Goal: Task Accomplishment & Management: Manage account settings

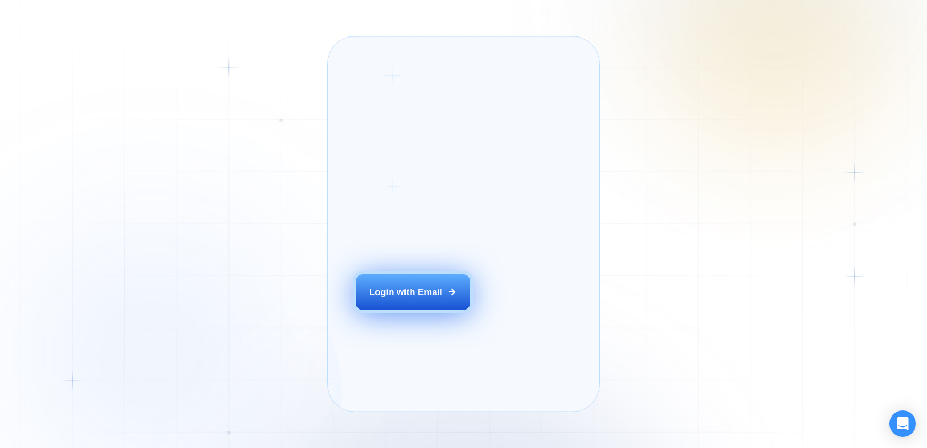
click at [420, 299] on div "Login with Email" at bounding box center [405, 292] width 73 height 13
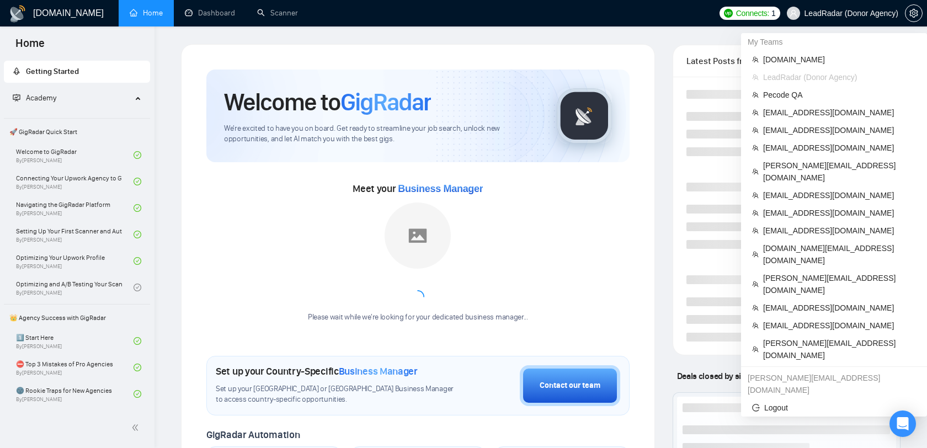
click at [875, 24] on span "LeadRadar (Donor Agency)" at bounding box center [842, 13] width 125 height 35
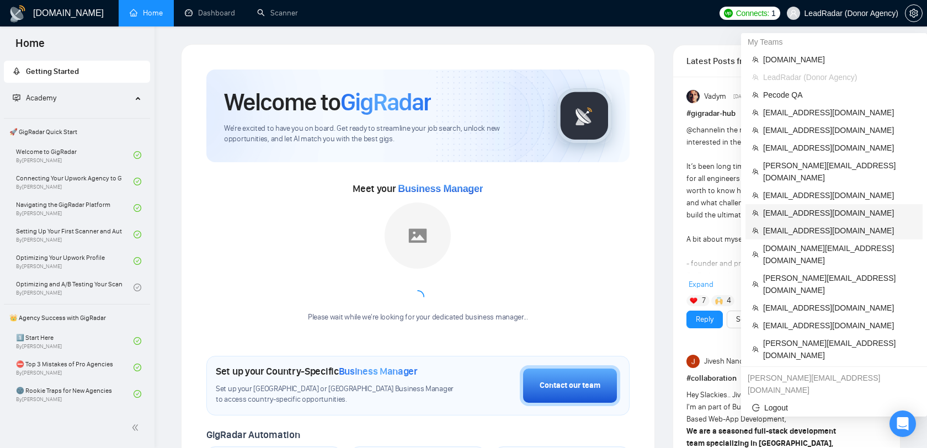
click at [826, 207] on span "hannadudchenko888@gmail.com" at bounding box center [839, 213] width 153 height 12
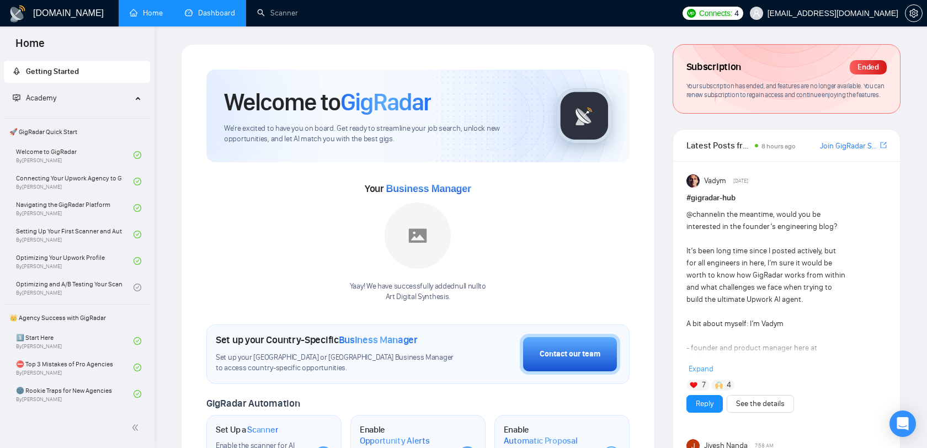
click at [205, 15] on link "Dashboard" at bounding box center [210, 12] width 50 height 9
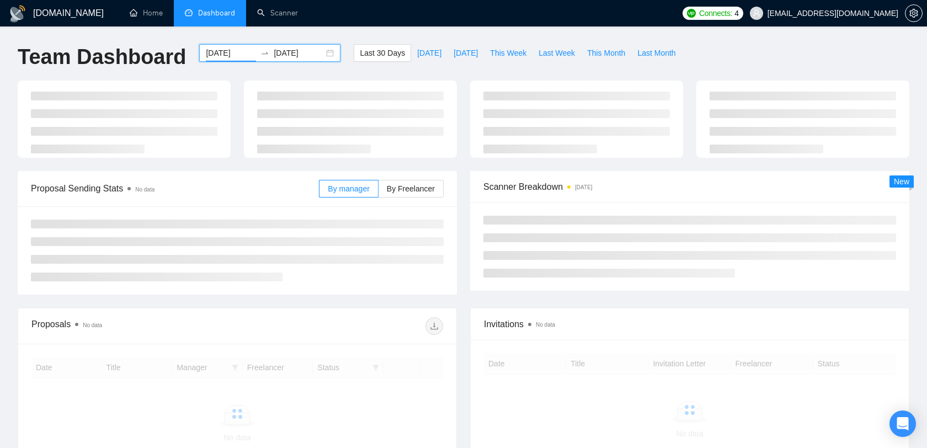
click at [227, 47] on input "2025-09-06" at bounding box center [231, 53] width 50 height 12
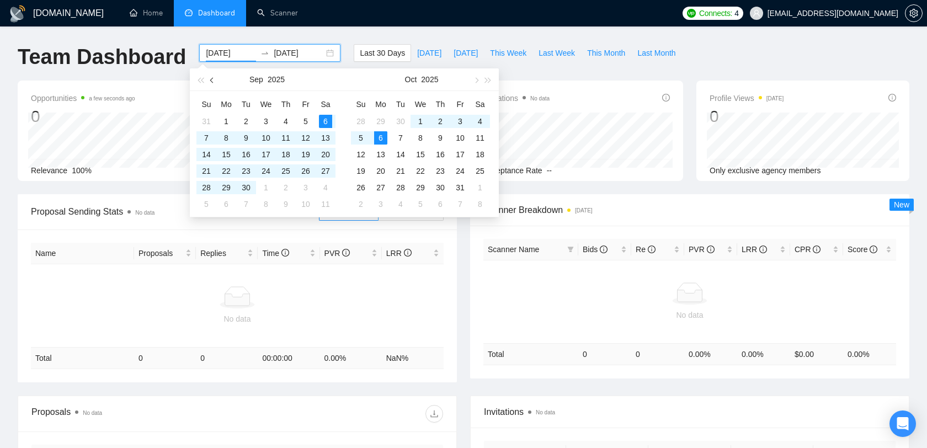
click at [207, 78] on button "button" at bounding box center [212, 79] width 12 height 22
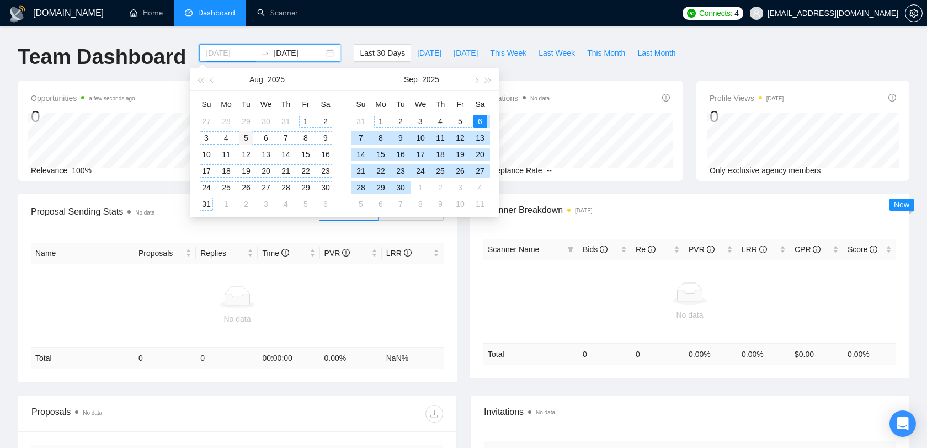
type input "2025-08-05"
click at [246, 135] on div "5" at bounding box center [246, 137] width 13 height 13
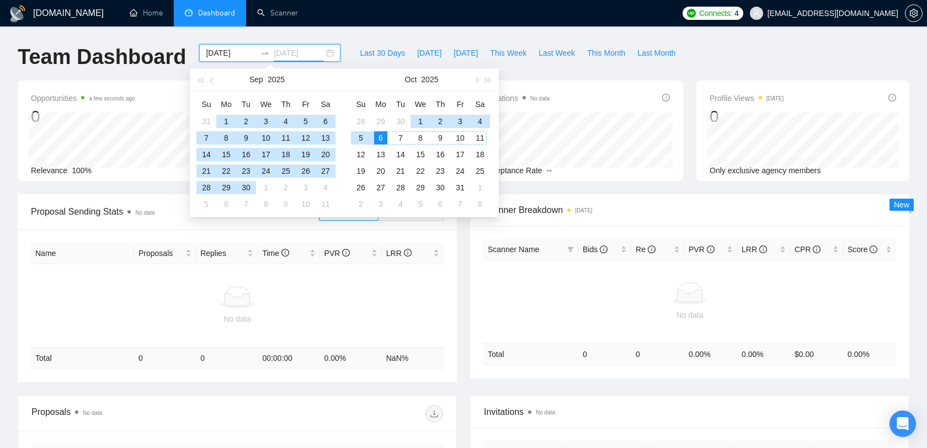
type input "2025-10-06"
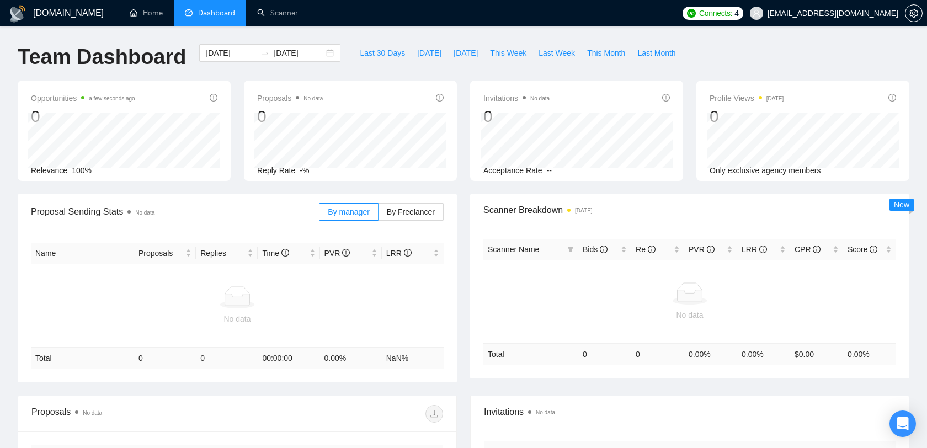
click at [550, 72] on div "Last 30 Days Today Yesterday This Week Last Week This Month Last Month" at bounding box center [517, 62] width 341 height 36
click at [211, 50] on input "2025-08-05" at bounding box center [231, 53] width 50 height 12
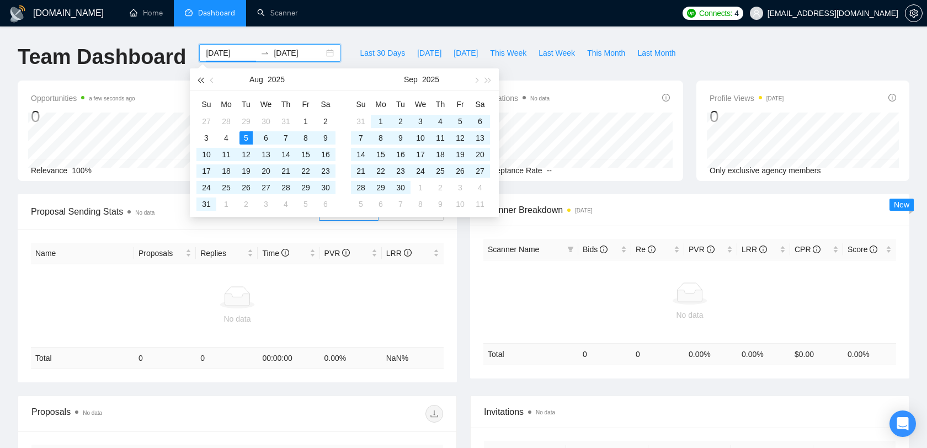
click at [199, 81] on span "button" at bounding box center [201, 80] width 6 height 6
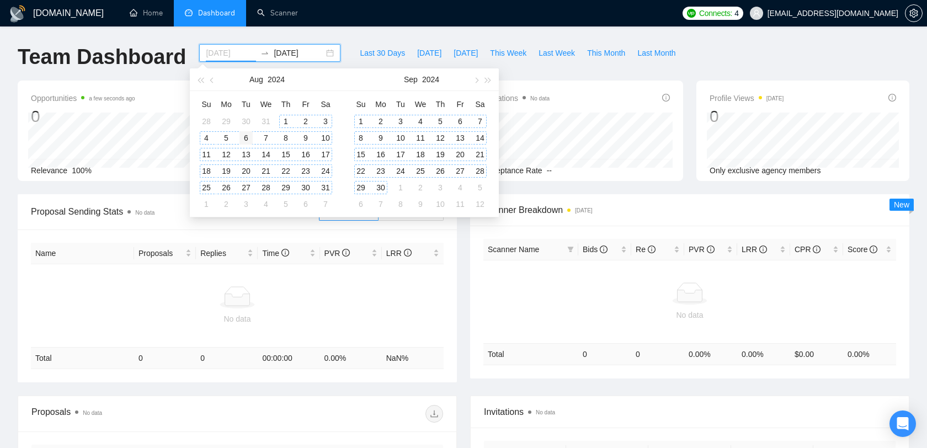
type input "2024-08-06"
click at [248, 138] on div "6" at bounding box center [246, 137] width 13 height 13
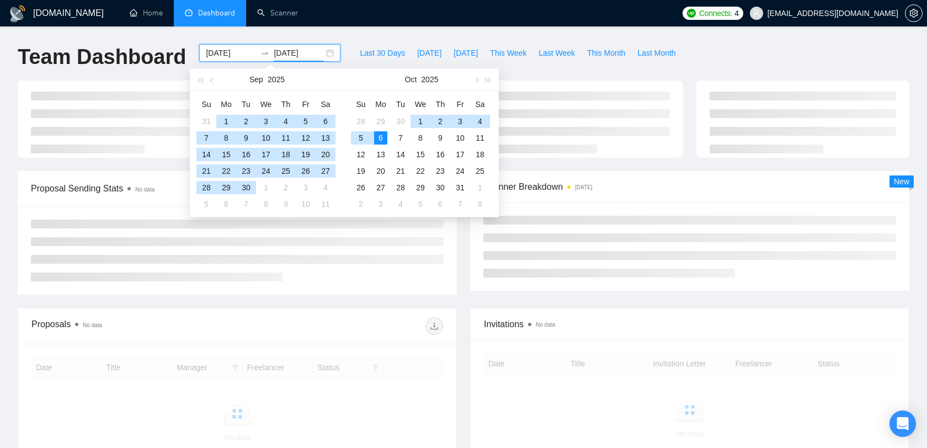
type input "2025-10-06"
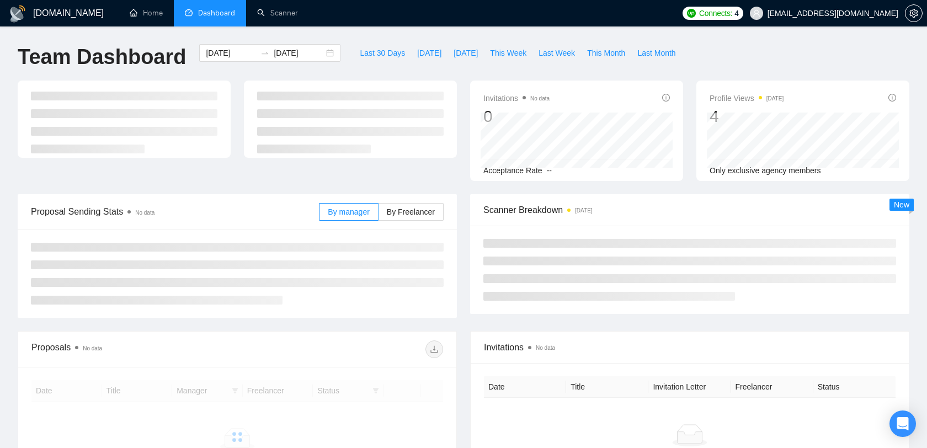
click at [180, 52] on div "Team Dashboard" at bounding box center [102, 62] width 182 height 36
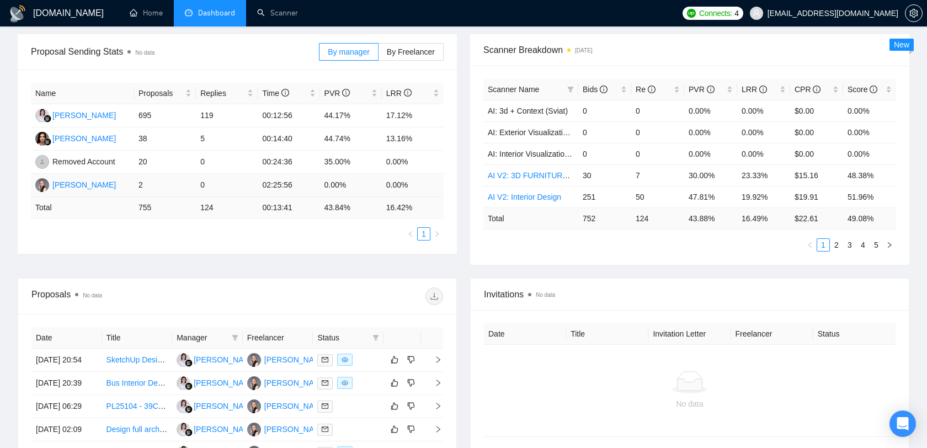
scroll to position [166, 0]
